Goal: Task Accomplishment & Management: Complete application form

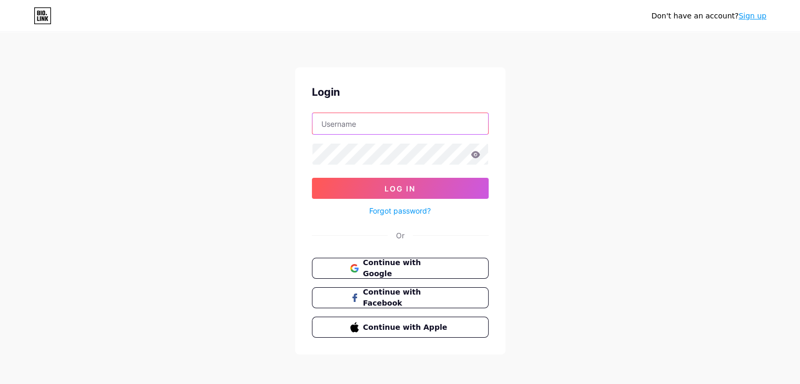
click at [373, 121] on input "text" at bounding box center [401, 123] width 176 height 21
type input "[EMAIL_ADDRESS][DOMAIN_NAME]"
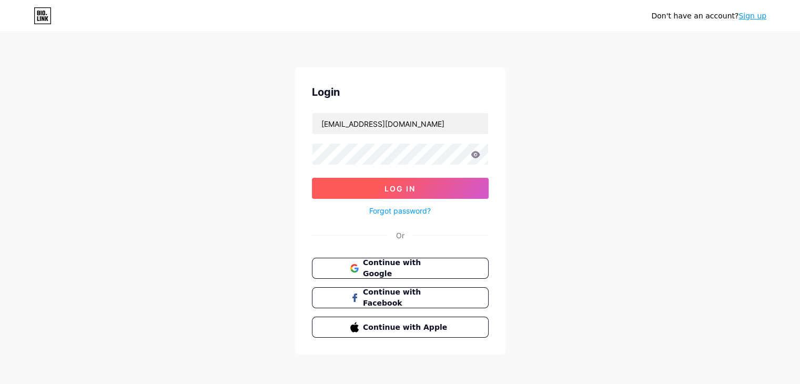
click at [369, 186] on button "Log In" at bounding box center [400, 188] width 177 height 21
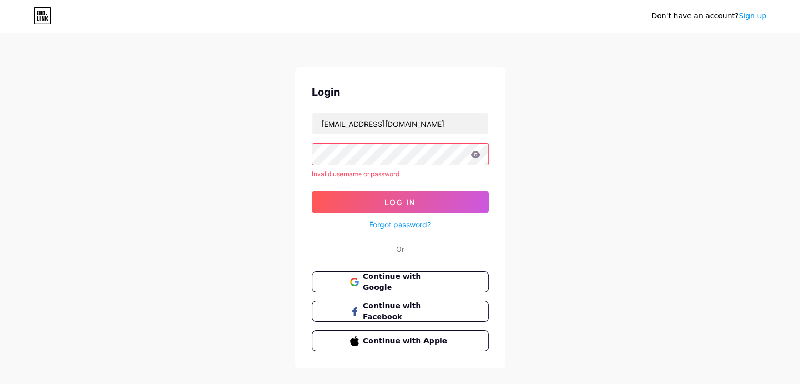
click at [762, 17] on link "Sign up" at bounding box center [753, 16] width 28 height 8
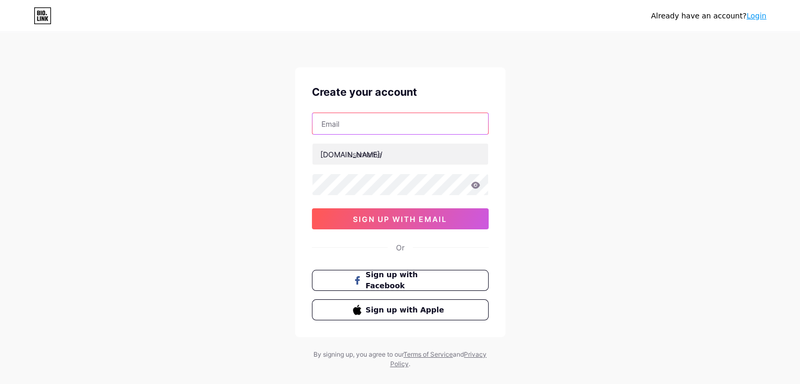
drag, startPoint x: 425, startPoint y: 118, endPoint x: 415, endPoint y: 129, distance: 14.5
click at [425, 118] on input "text" at bounding box center [401, 123] width 176 height 21
type input "[EMAIL_ADDRESS][DOMAIN_NAME]"
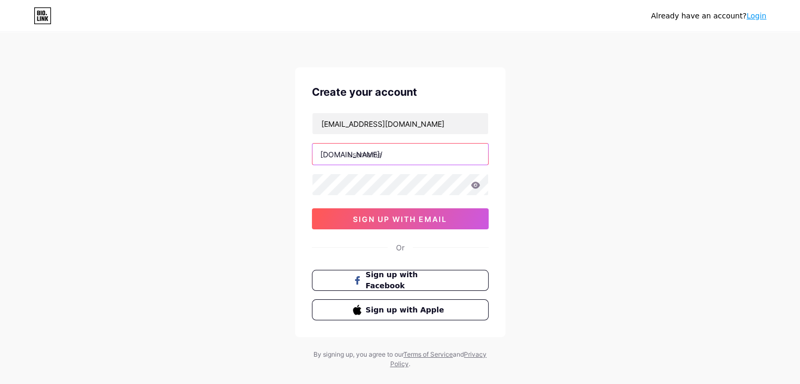
click at [392, 155] on input "text" at bounding box center [401, 154] width 176 height 21
click at [364, 156] on input "text" at bounding box center [401, 154] width 176 height 21
paste input "gingerichguttering"
type input "gingerichguttering"
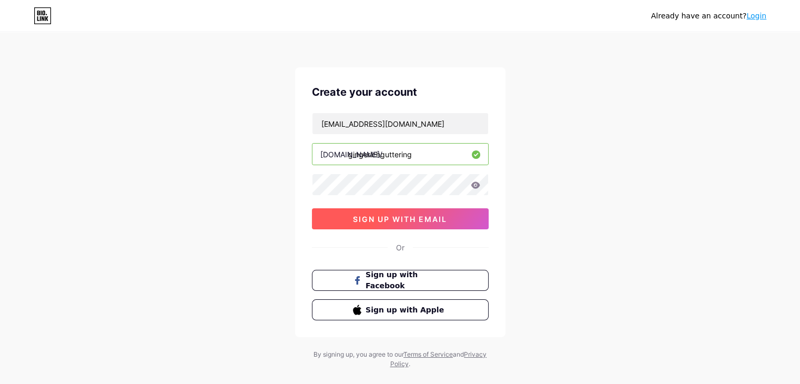
click at [364, 216] on span "sign up with email" at bounding box center [400, 219] width 94 height 9
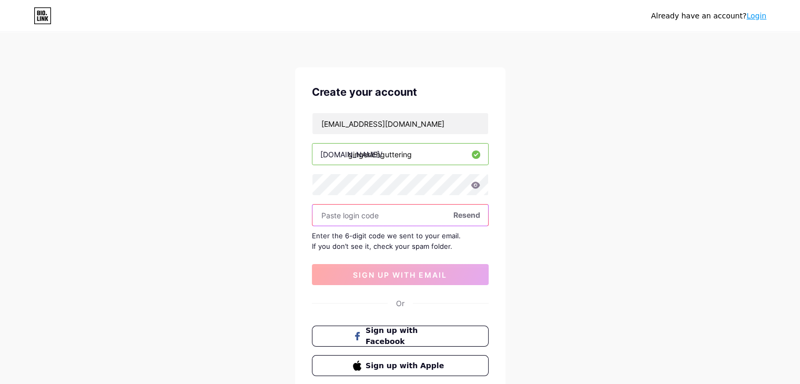
paste input "908662"
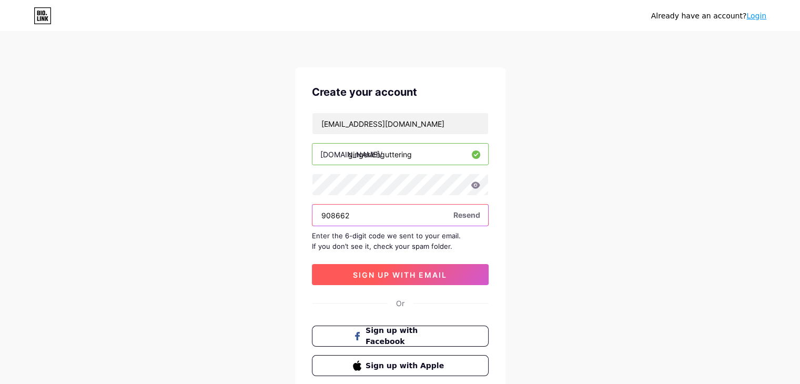
type input "908662"
click at [383, 275] on span "sign up with email" at bounding box center [400, 274] width 94 height 9
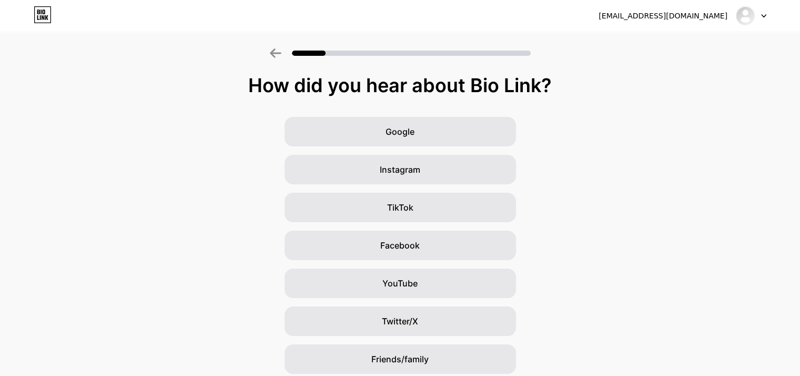
scroll to position [78, 0]
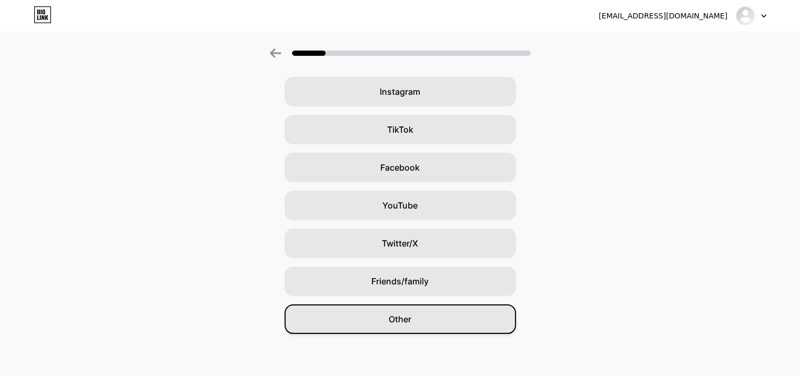
click at [406, 325] on span "Other" at bounding box center [400, 319] width 23 height 13
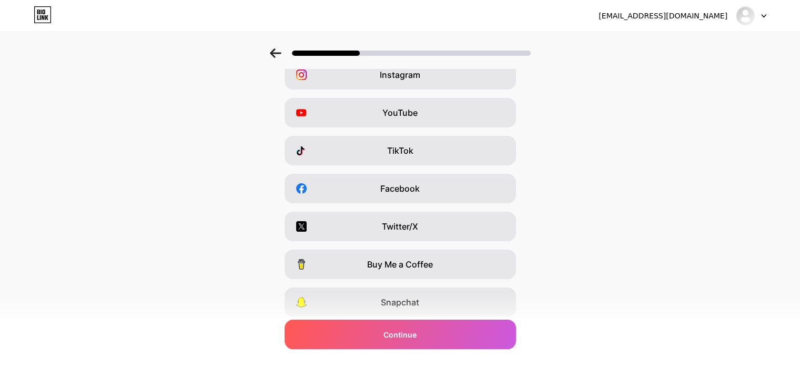
scroll to position [130, 0]
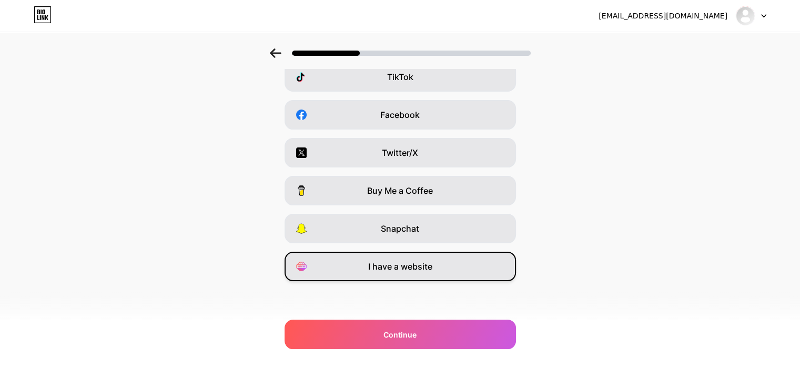
click at [406, 280] on div "I have a website" at bounding box center [401, 265] width 232 height 29
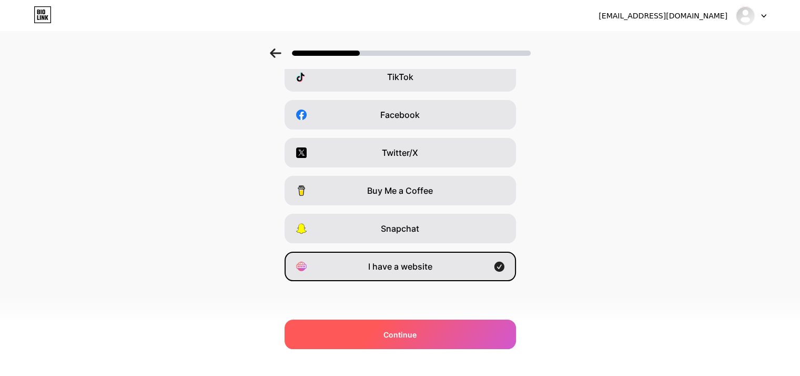
click at [414, 339] on span "Continue" at bounding box center [400, 334] width 33 height 11
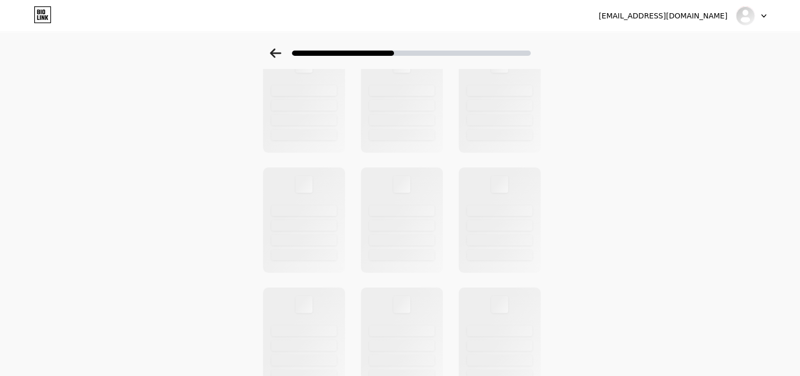
scroll to position [0, 0]
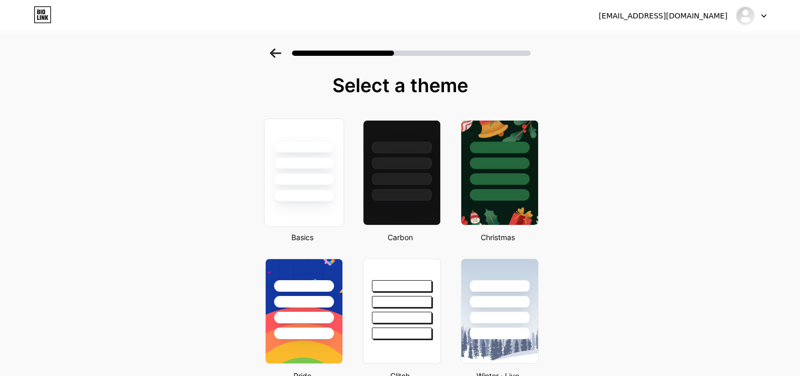
click at [313, 173] on div at bounding box center [304, 179] width 62 height 12
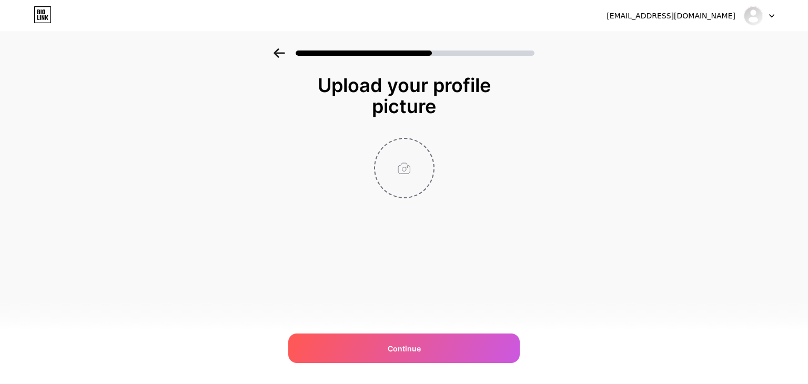
click at [409, 177] on input "file" at bounding box center [404, 168] width 58 height 58
type input "C:\fakepath\[PERSON_NAME] Logo.jpg"
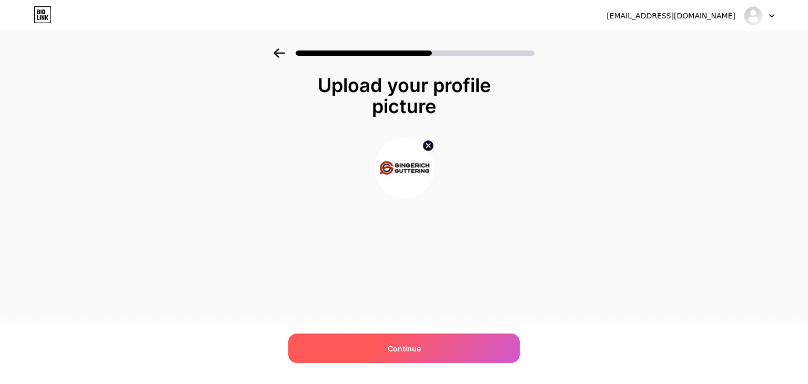
click at [399, 348] on span "Continue" at bounding box center [404, 348] width 33 height 11
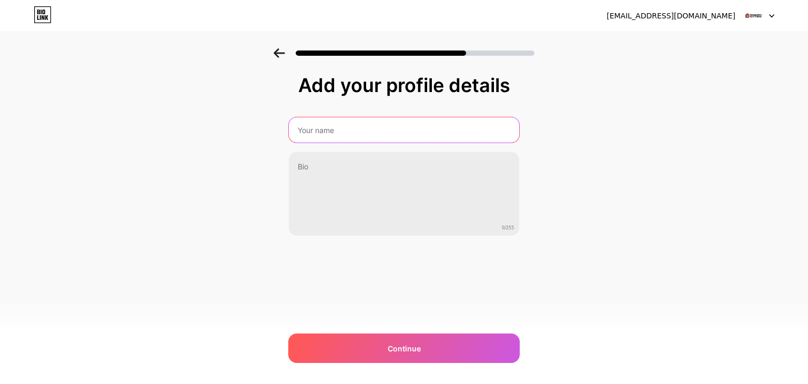
click at [382, 123] on input "text" at bounding box center [404, 129] width 230 height 25
type input "[PERSON_NAME] Guttering"
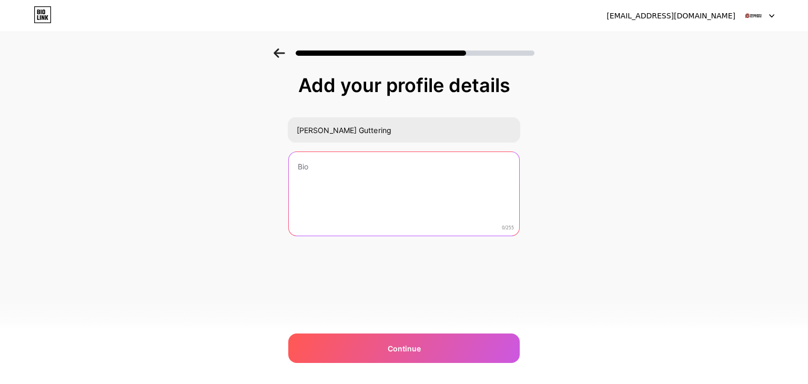
click at [312, 183] on textarea at bounding box center [404, 194] width 230 height 85
paste textarea "Explore high-quality gutter services at [GEOGRAPHIC_DATA] Guttering. From insta…"
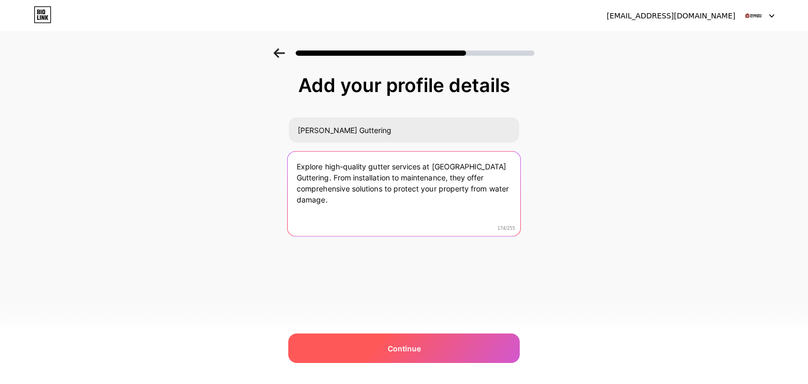
type textarea "Explore high-quality gutter services at [GEOGRAPHIC_DATA] Guttering. From insta…"
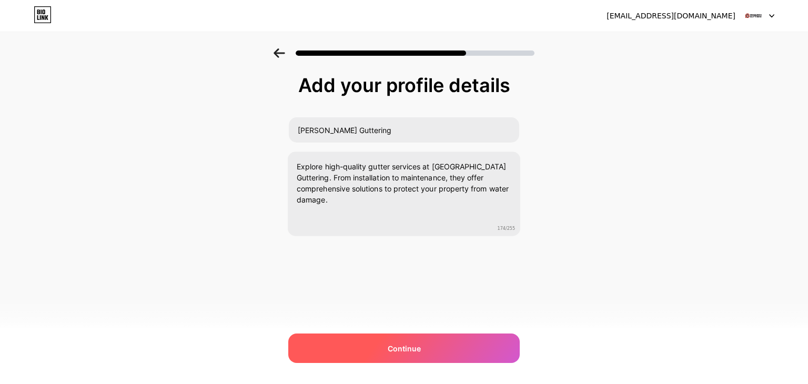
click at [387, 347] on div "Continue" at bounding box center [404, 348] width 232 height 29
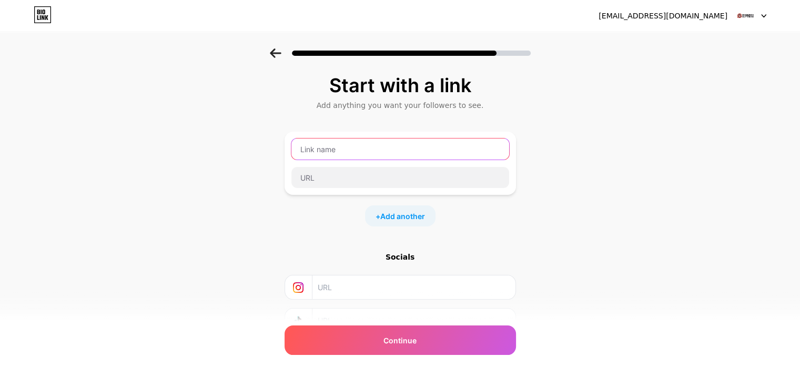
click at [363, 140] on input "text" at bounding box center [400, 148] width 218 height 21
paste input "[URL][DOMAIN_NAME]"
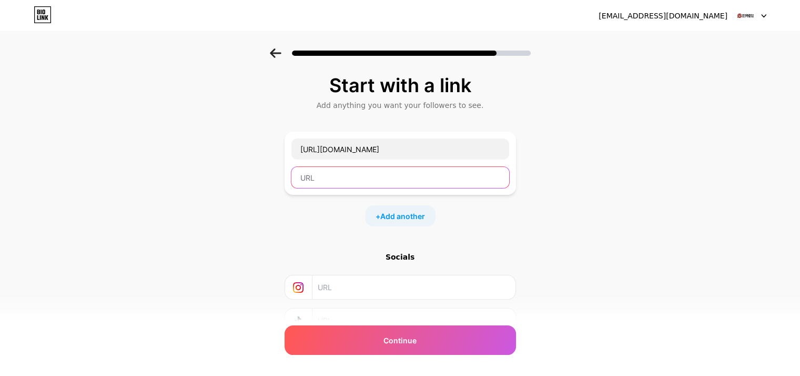
click at [390, 171] on input "text" at bounding box center [400, 177] width 218 height 21
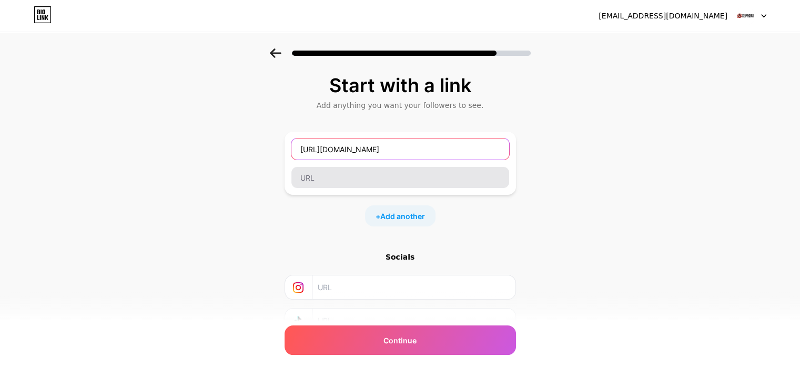
type input "[URL][DOMAIN_NAME]"
click at [412, 145] on input "[URL][DOMAIN_NAME]" at bounding box center [400, 148] width 218 height 21
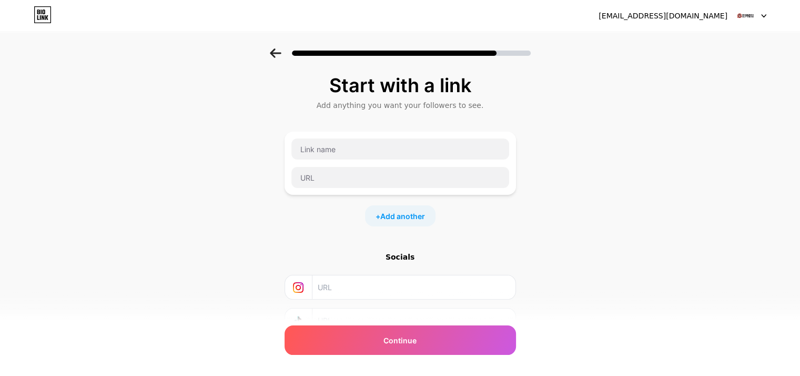
click at [405, 164] on div at bounding box center [400, 163] width 219 height 51
click at [392, 179] on input "text" at bounding box center [400, 177] width 218 height 21
paste input "[URL][DOMAIN_NAME]"
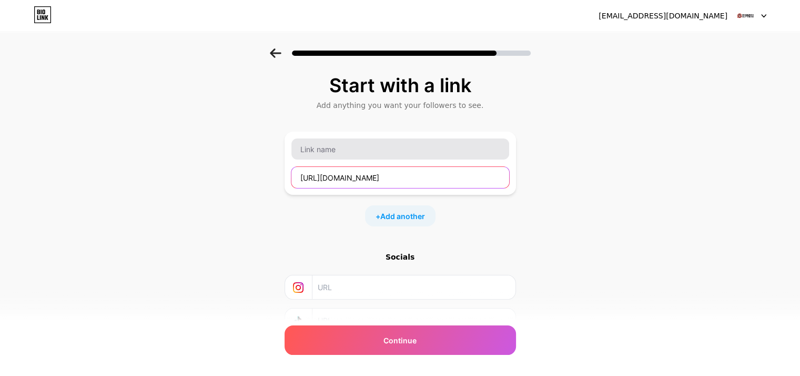
type input "[URL][DOMAIN_NAME]"
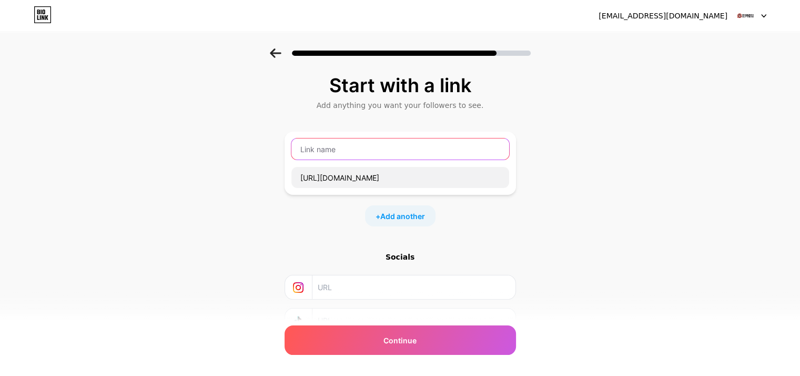
click at [405, 147] on input "text" at bounding box center [400, 148] width 218 height 21
type input "E"
type input "w"
type input "Website"
click at [370, 289] on input "text" at bounding box center [413, 287] width 191 height 24
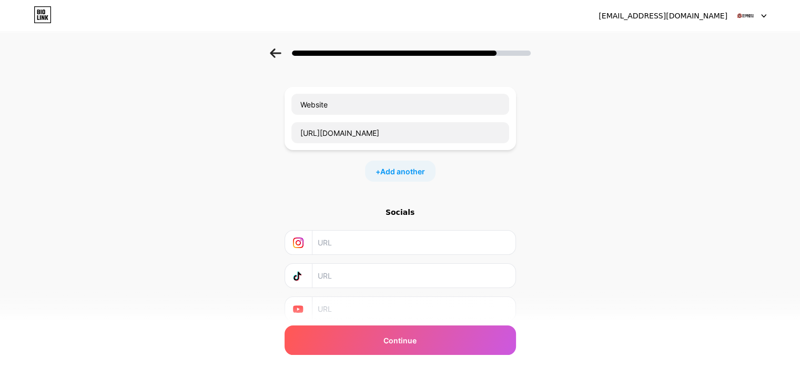
scroll to position [83, 0]
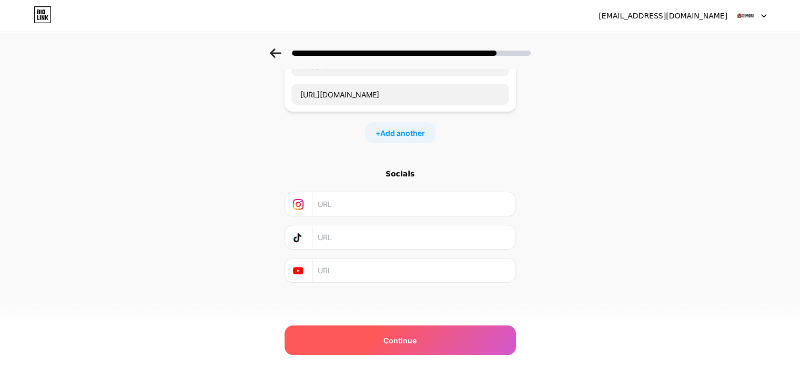
click at [383, 333] on div "Continue" at bounding box center [401, 339] width 232 height 29
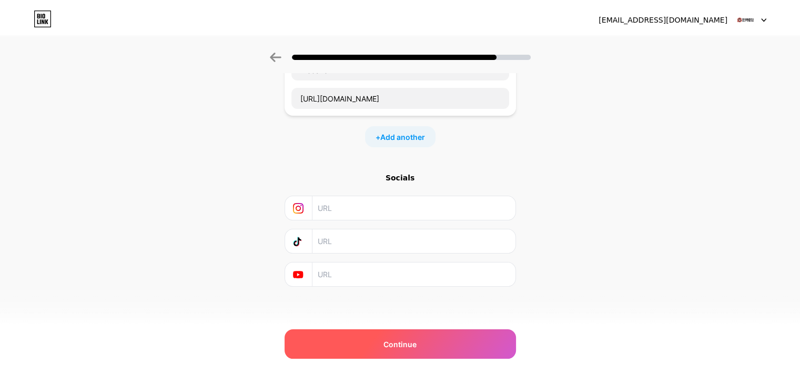
scroll to position [0, 0]
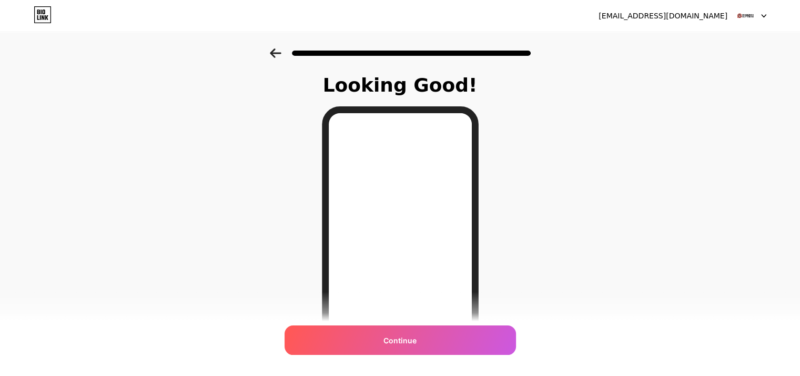
click at [383, 334] on div "Continue" at bounding box center [401, 339] width 232 height 29
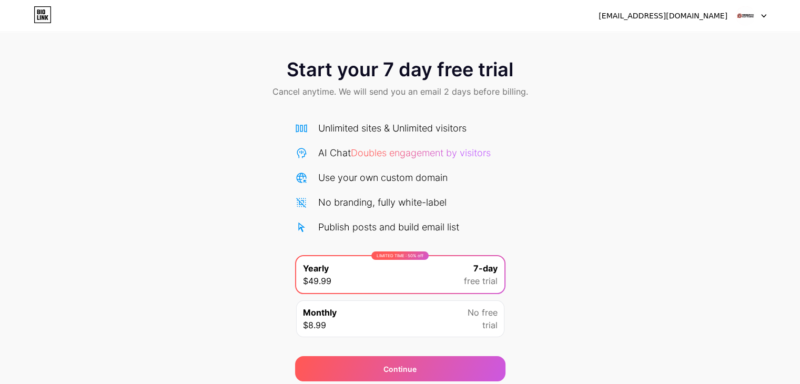
scroll to position [39, 0]
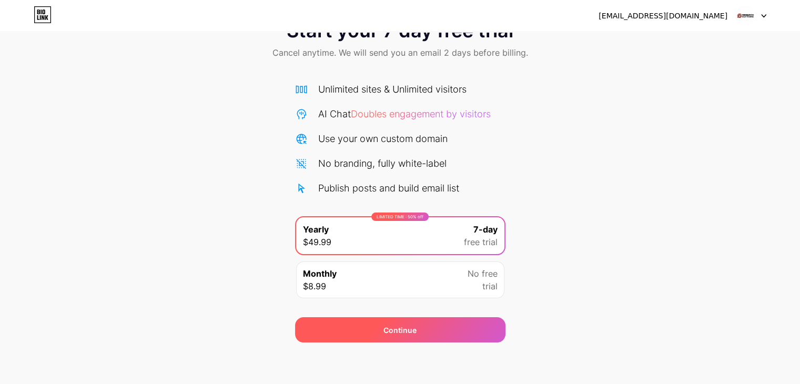
click at [389, 325] on div "Continue" at bounding box center [400, 330] width 33 height 11
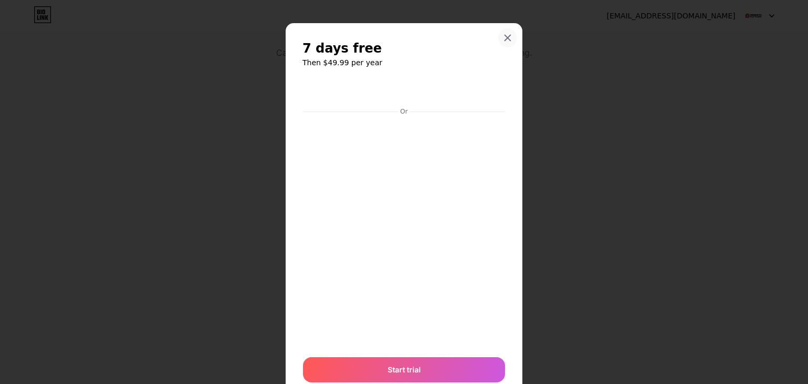
click at [507, 40] on icon at bounding box center [508, 38] width 8 height 8
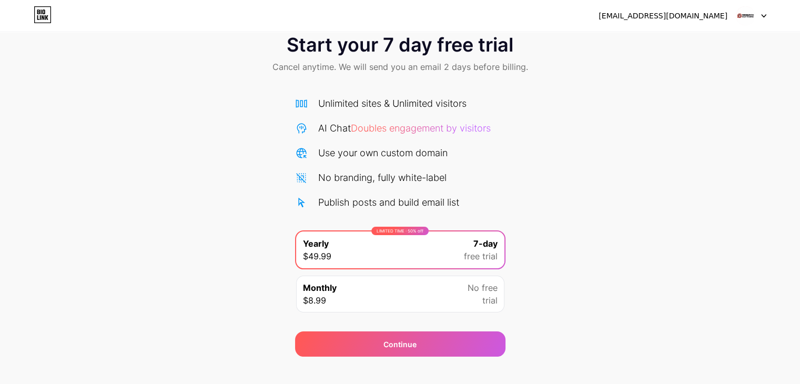
scroll to position [0, 0]
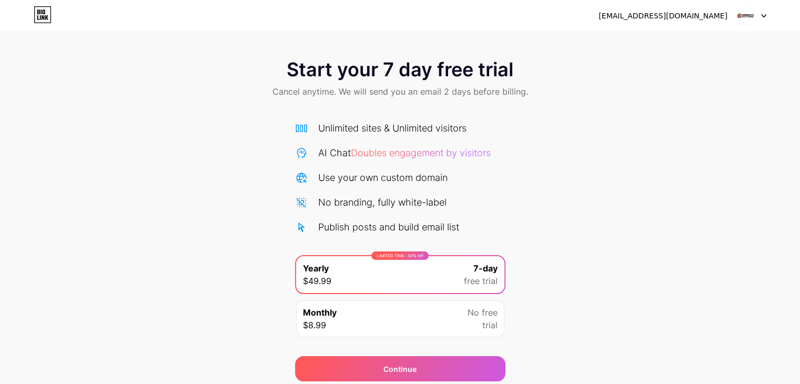
click at [646, 22] on div "[EMAIL_ADDRESS][DOMAIN_NAME]" at bounding box center [683, 15] width 168 height 19
click at [45, 14] on icon at bounding box center [43, 14] width 18 height 17
